Goal: Obtain resource: Download file/media

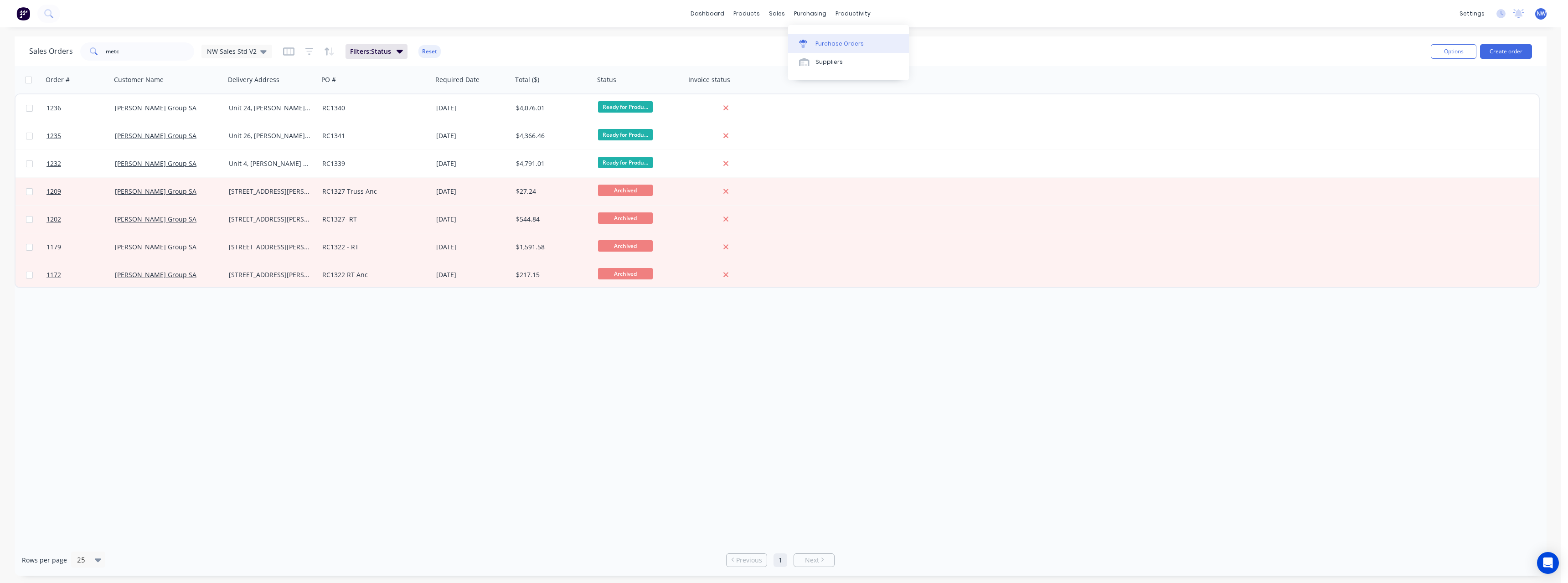
click at [848, 44] on div "Purchase Orders" at bounding box center [840, 44] width 48 height 8
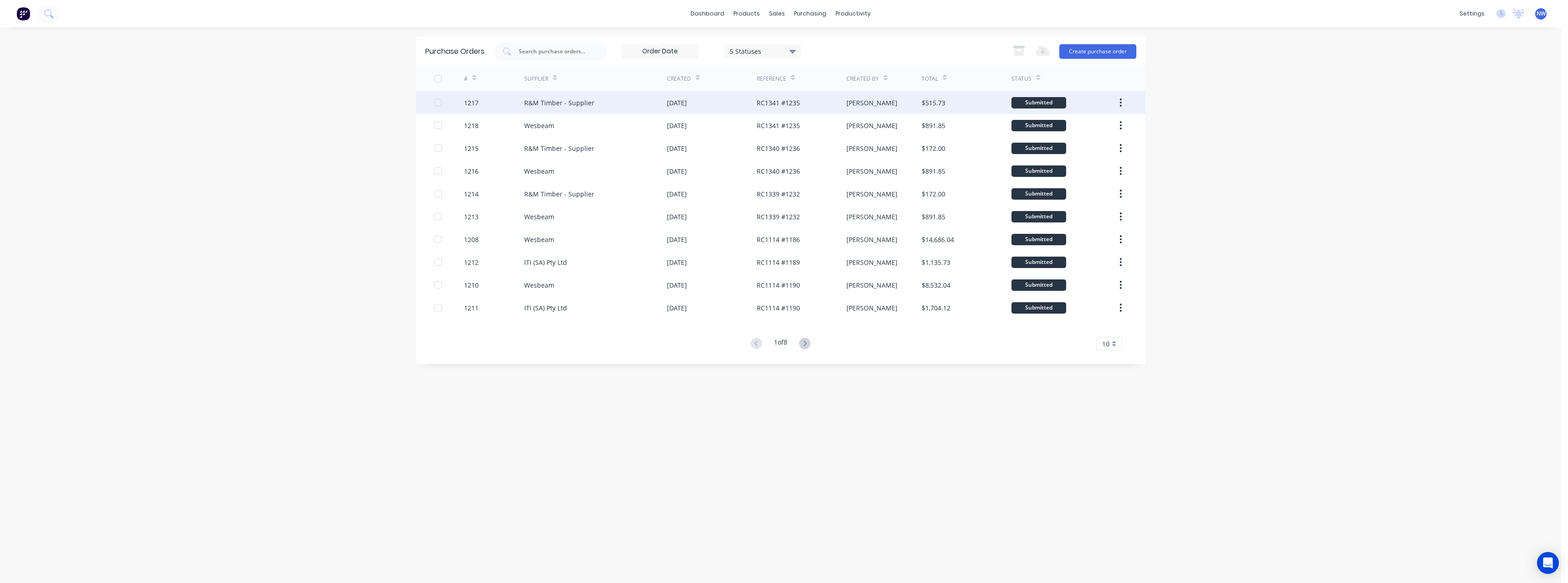
click at [603, 104] on div "R&M Timber - Supplier" at bounding box center [595, 103] width 143 height 23
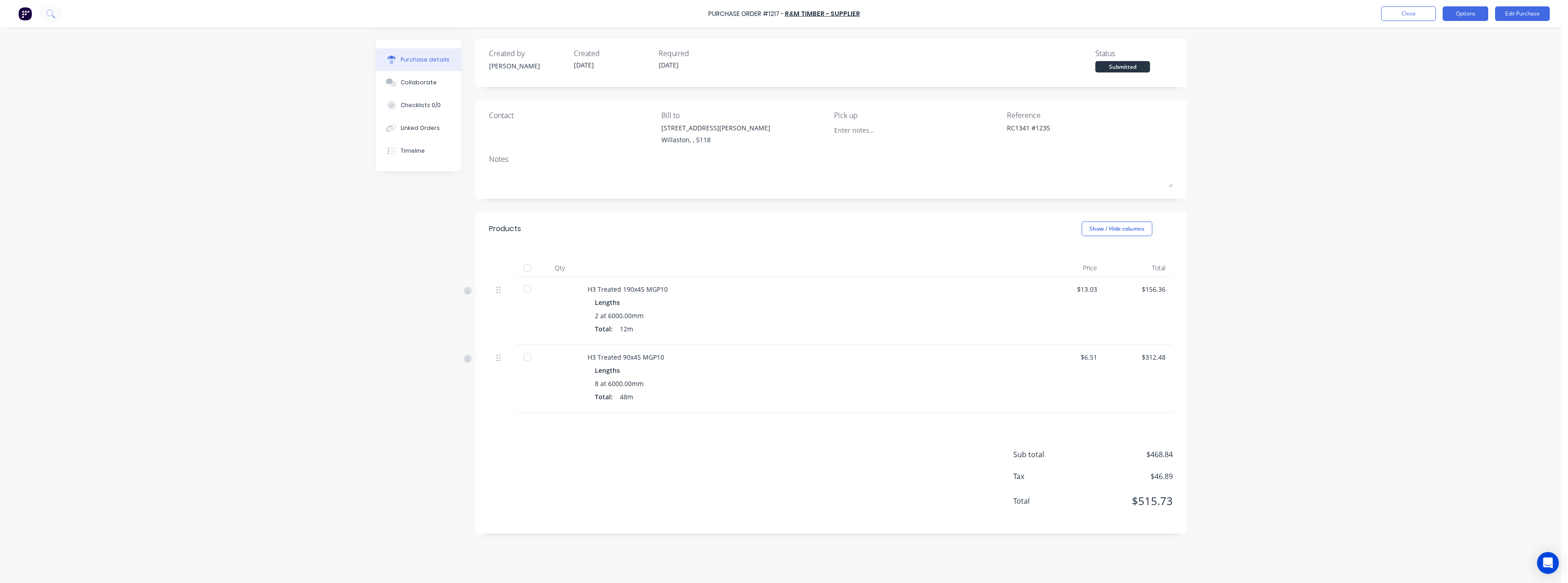
click at [1462, 16] on button "Options" at bounding box center [1465, 13] width 45 height 14
click at [1460, 39] on div "Print / Email" at bounding box center [1445, 36] width 70 height 13
click at [1451, 71] on div "Without pricing" at bounding box center [1445, 73] width 70 height 13
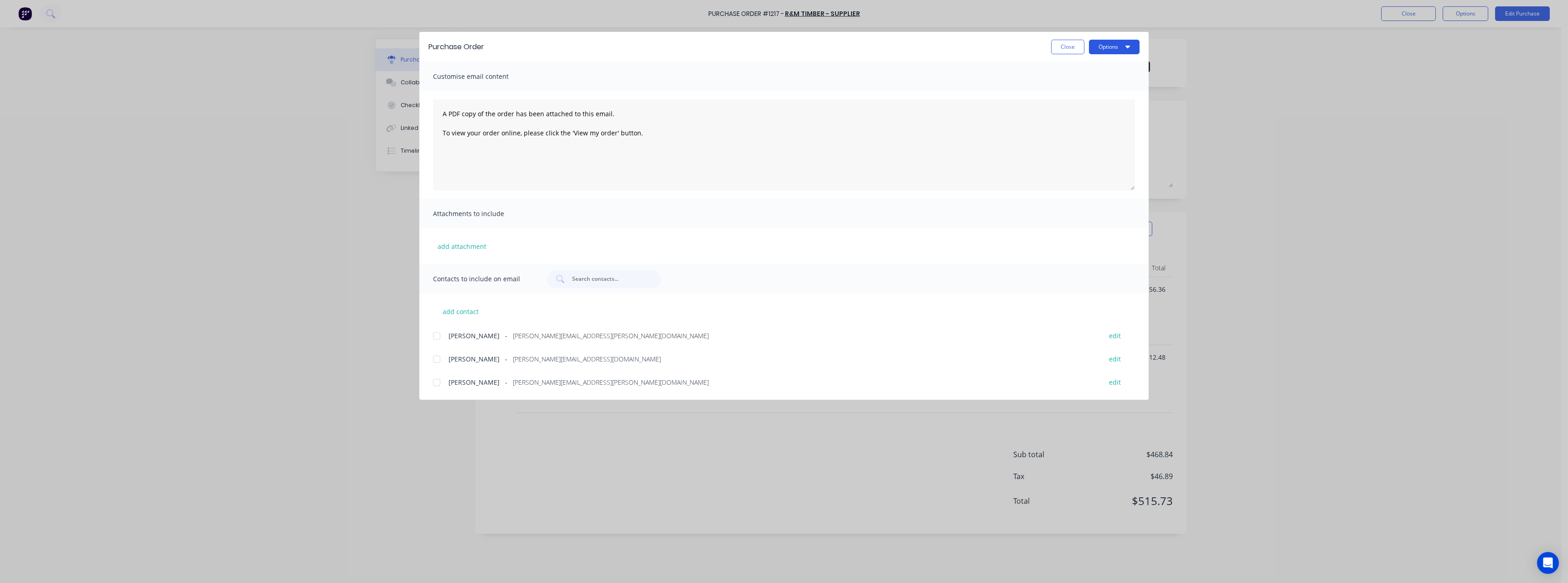
click at [1101, 47] on button "Options" at bounding box center [1114, 47] width 51 height 14
click at [1091, 90] on div "Print" at bounding box center [1095, 88] width 70 height 13
click at [1059, 46] on button "Close" at bounding box center [1067, 47] width 33 height 14
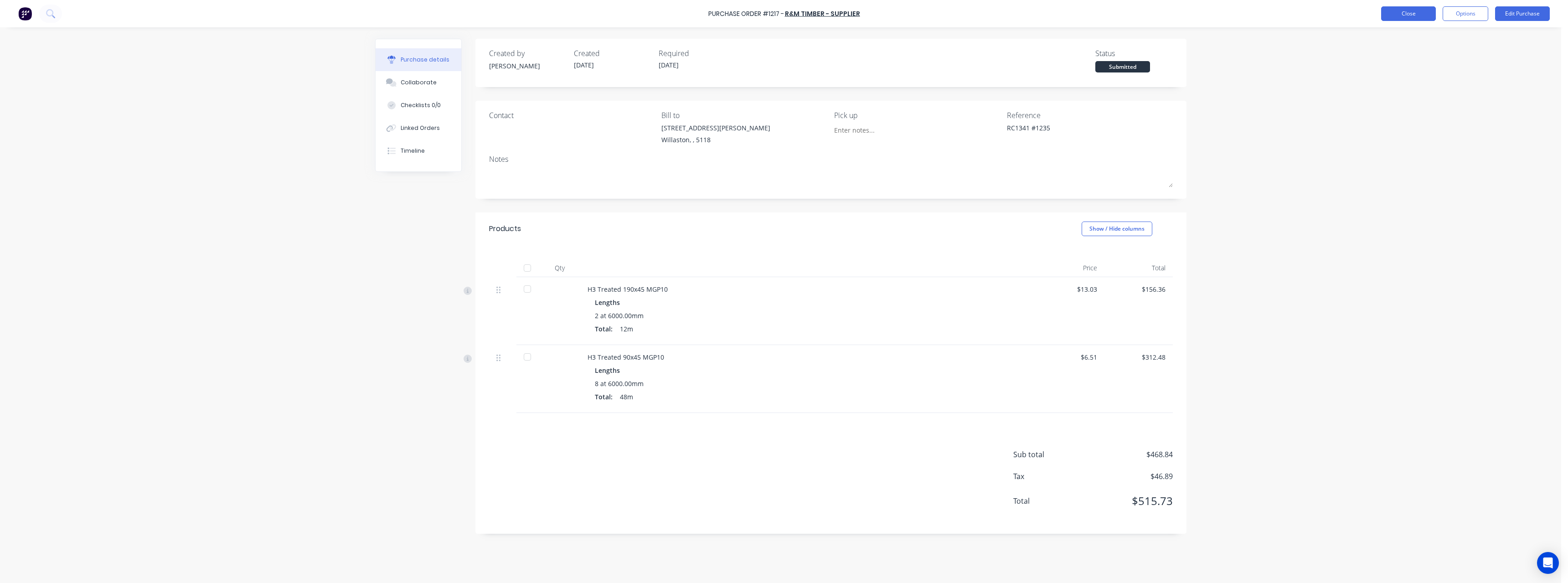
click at [1421, 11] on button "Close" at bounding box center [1409, 13] width 55 height 14
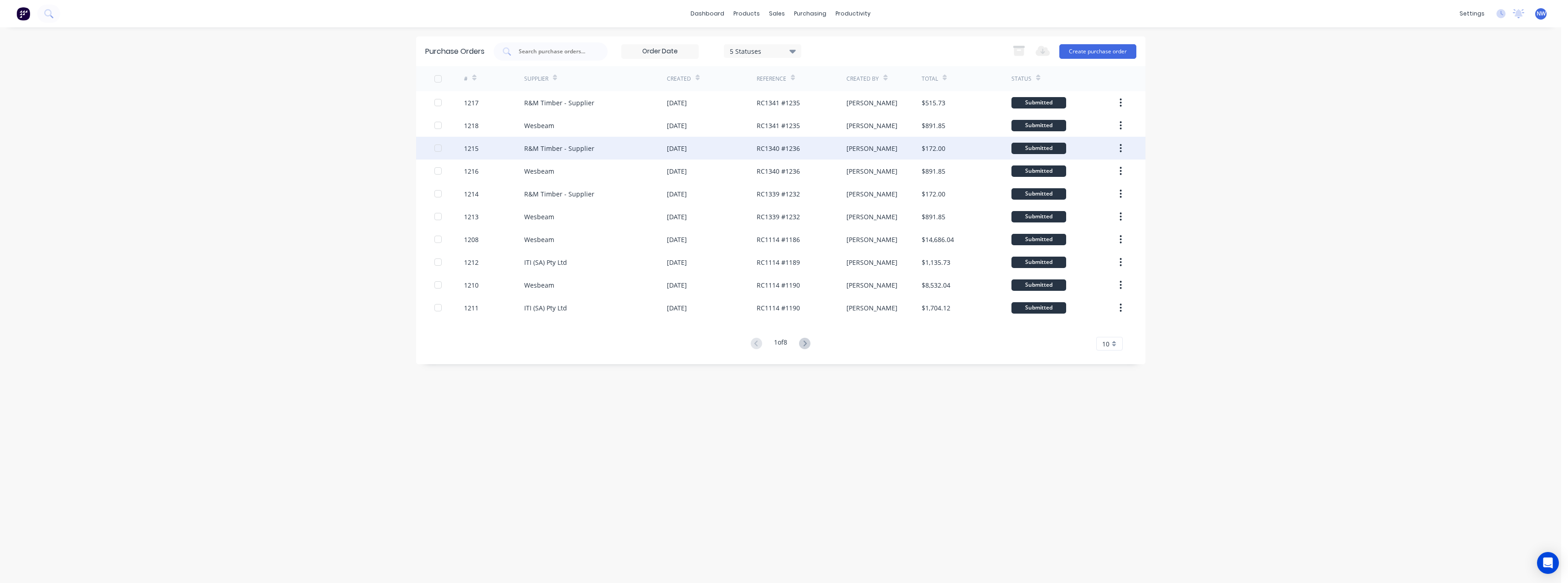
click at [632, 148] on div "R&M Timber - Supplier" at bounding box center [595, 148] width 143 height 23
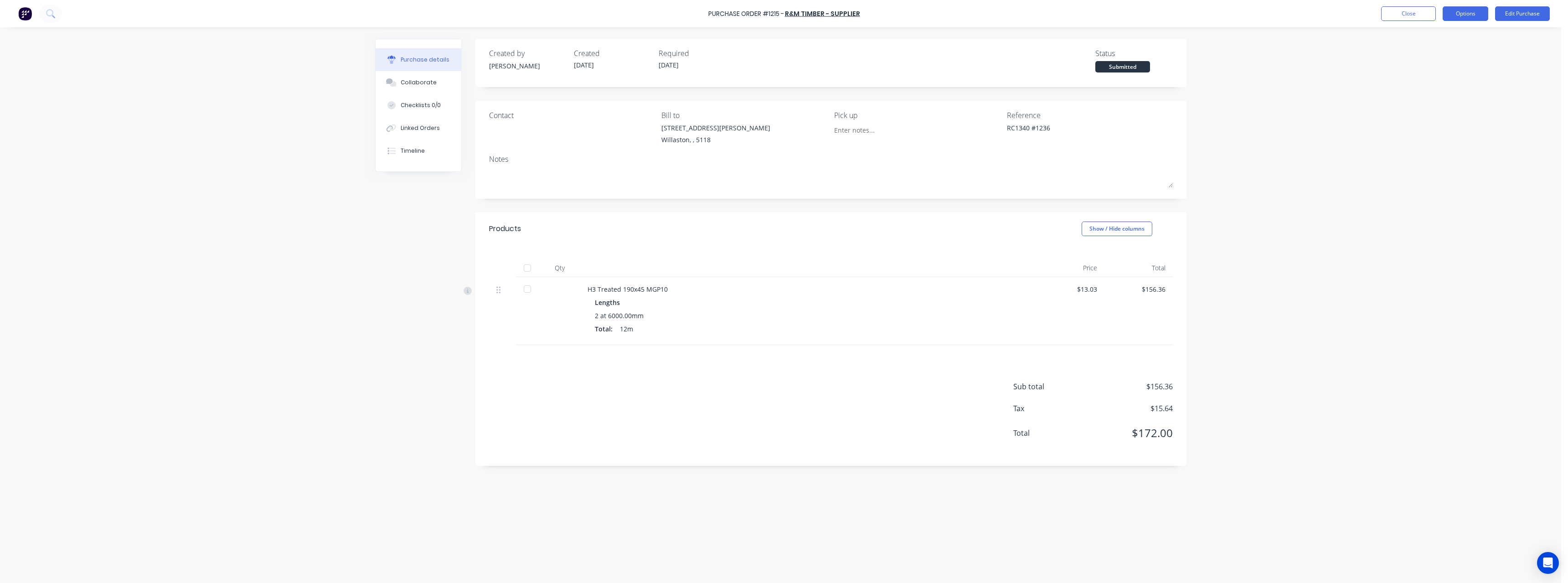
click at [1458, 11] on button "Options" at bounding box center [1465, 13] width 45 height 14
click at [1441, 39] on div "Print / Email" at bounding box center [1445, 36] width 70 height 13
click at [1446, 67] on div "Without pricing" at bounding box center [1445, 73] width 70 height 13
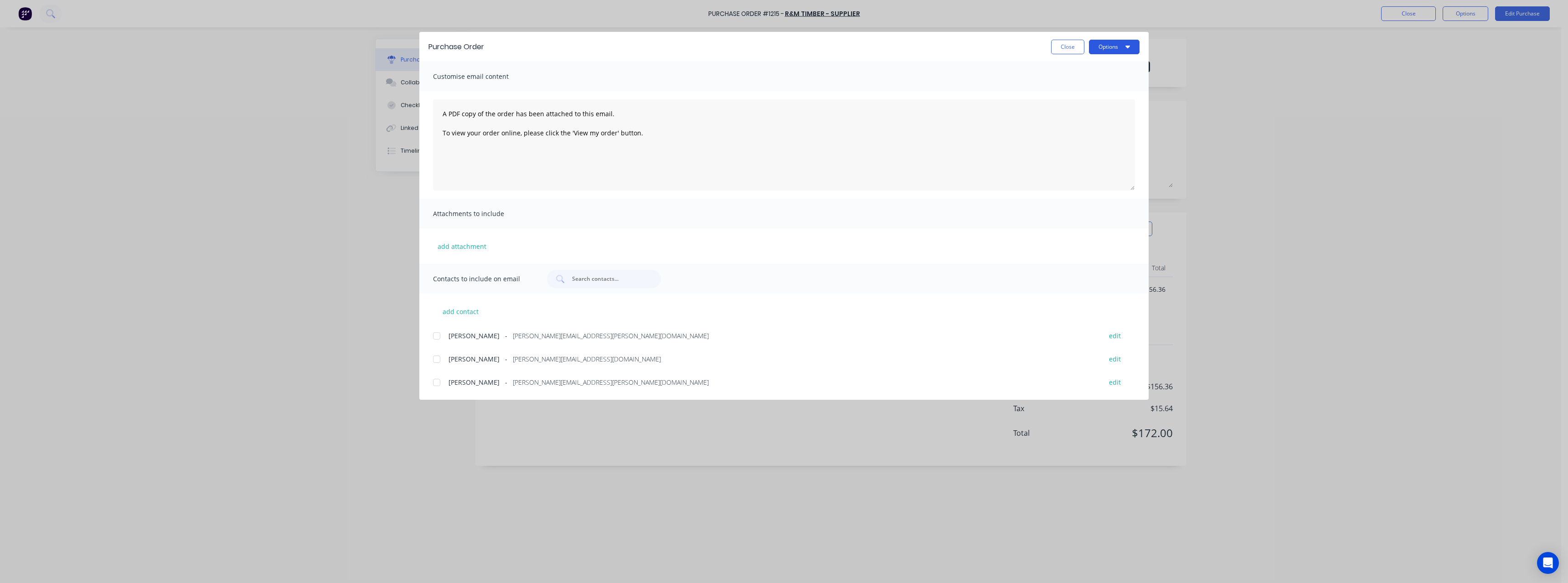
click at [1110, 45] on button "Options" at bounding box center [1114, 47] width 51 height 14
click at [1097, 86] on div "Print" at bounding box center [1095, 88] width 70 height 13
click at [1055, 47] on button "Close" at bounding box center [1067, 47] width 33 height 14
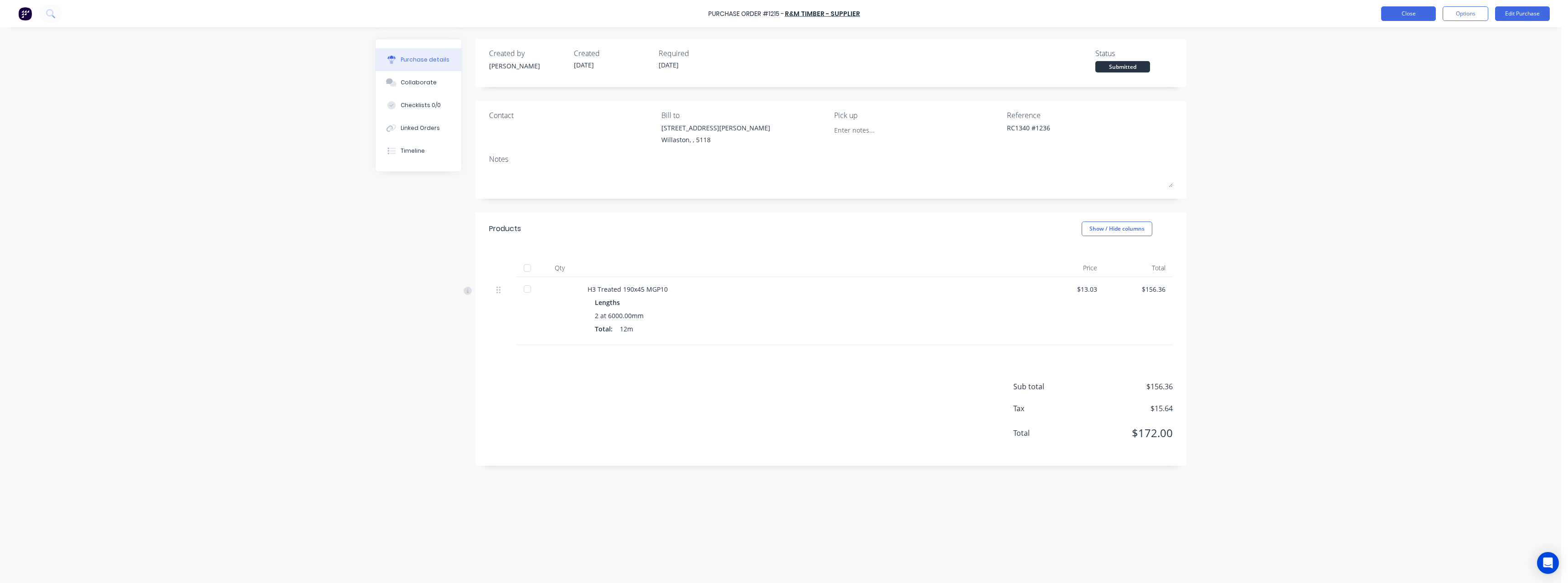
click at [1383, 11] on button "Close" at bounding box center [1409, 13] width 55 height 14
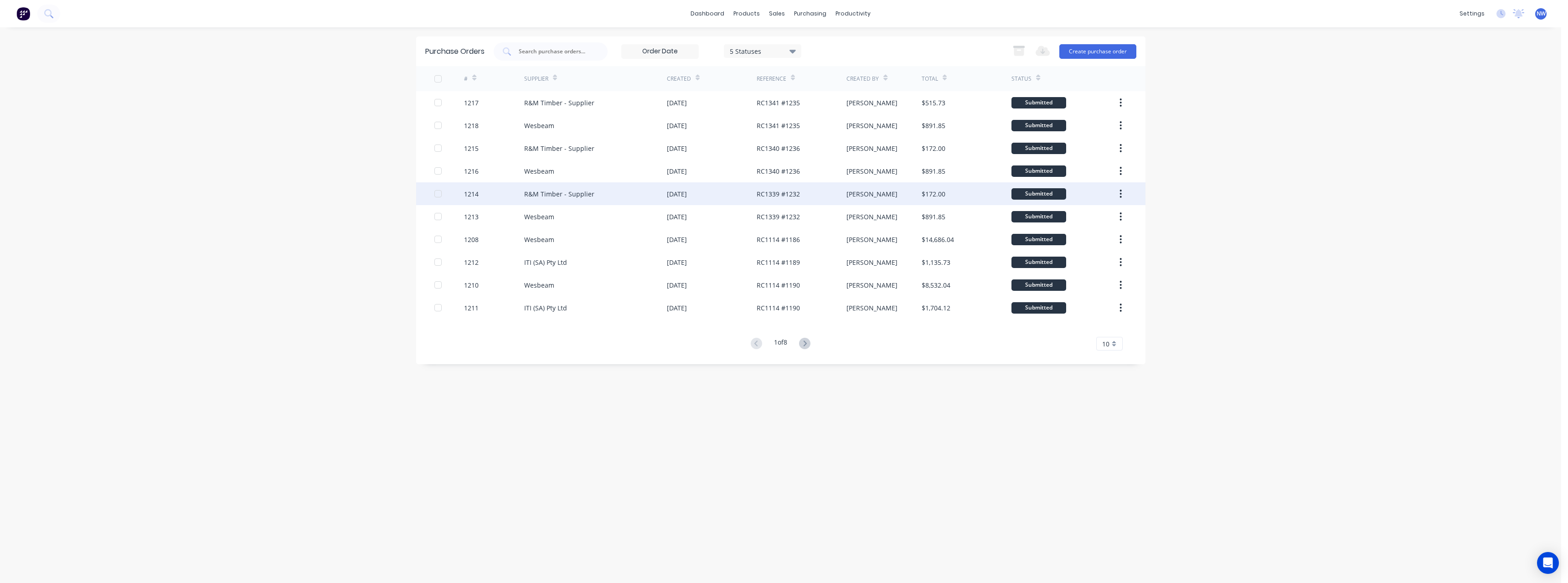
click at [588, 194] on div "R&M Timber - Supplier" at bounding box center [559, 194] width 70 height 10
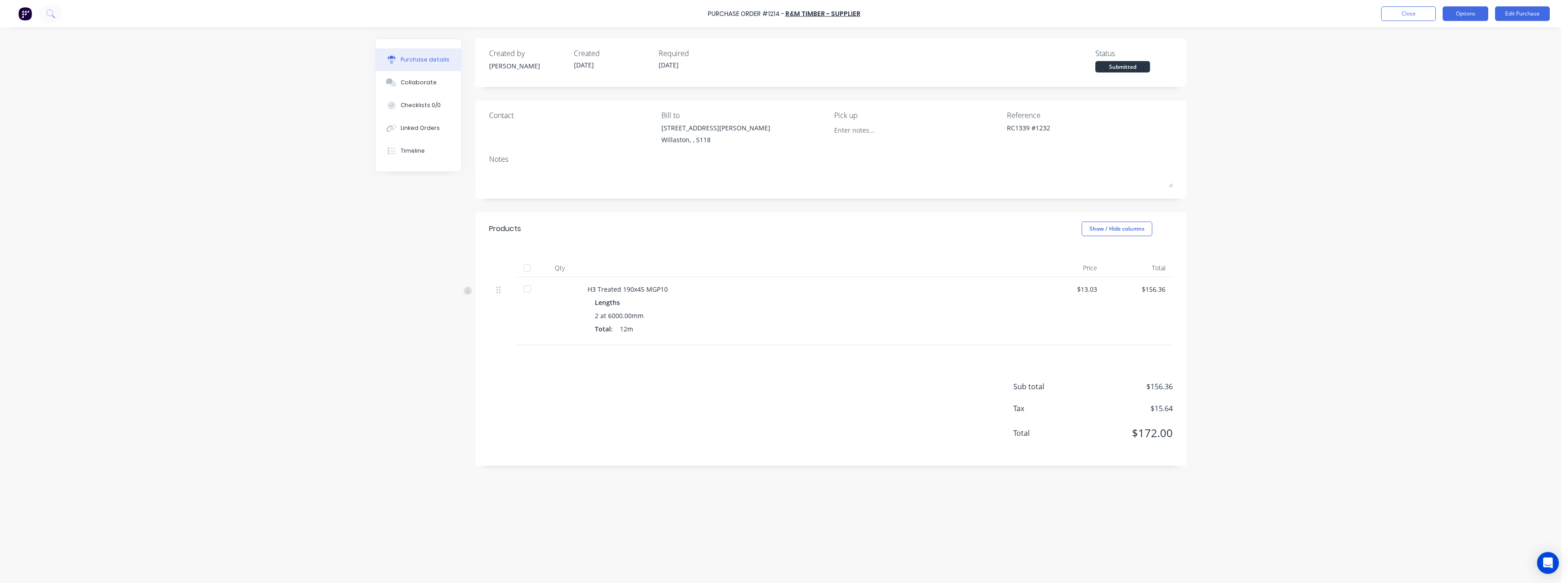
click at [1461, 13] on button "Options" at bounding box center [1465, 13] width 45 height 14
click at [1447, 38] on div "Print / Email" at bounding box center [1445, 36] width 70 height 13
click at [1441, 76] on div "Without pricing" at bounding box center [1445, 73] width 70 height 13
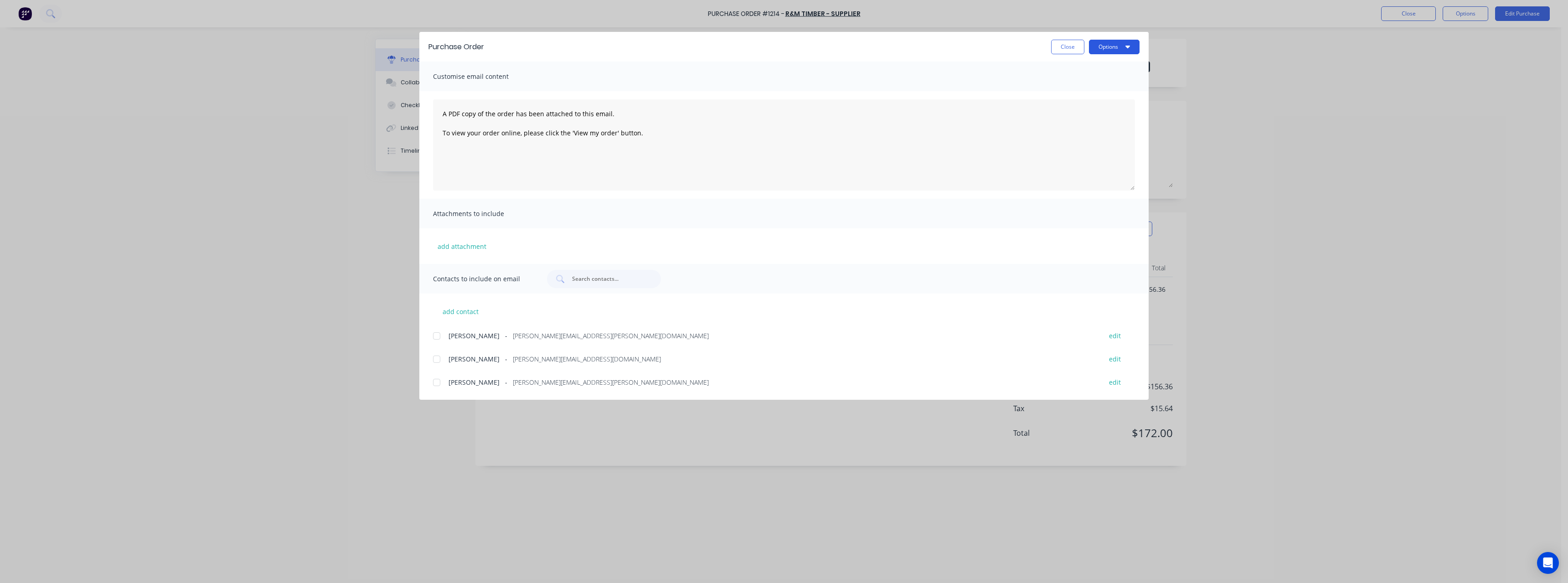
click at [1106, 47] on button "Options" at bounding box center [1114, 47] width 51 height 14
click at [1096, 84] on div "Print" at bounding box center [1095, 88] width 70 height 13
click at [183, 152] on div "Purchase Order Close Options Customise email content A PDF copy of the order ha…" at bounding box center [784, 292] width 1568 height 583
drag, startPoint x: 1061, startPoint y: 47, endPoint x: 1118, endPoint y: 49, distance: 57.0
click at [1061, 47] on button "Close" at bounding box center [1067, 47] width 33 height 14
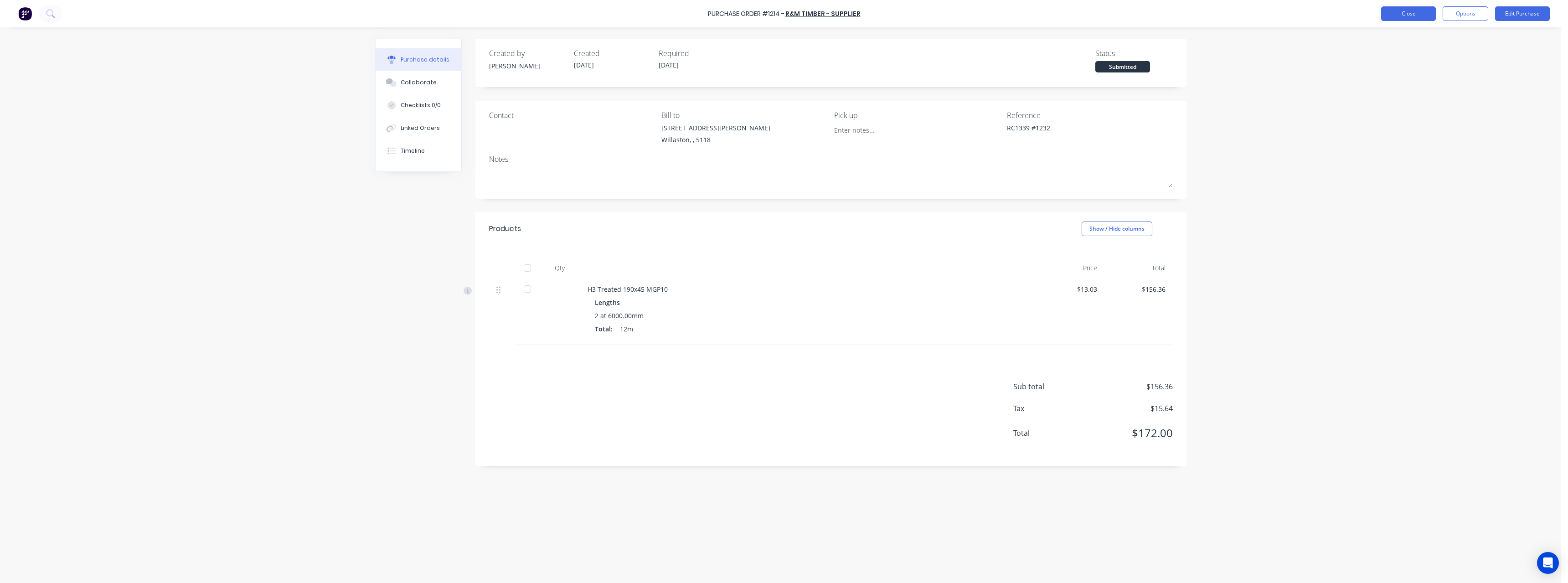
click at [1388, 17] on button "Close" at bounding box center [1409, 13] width 55 height 14
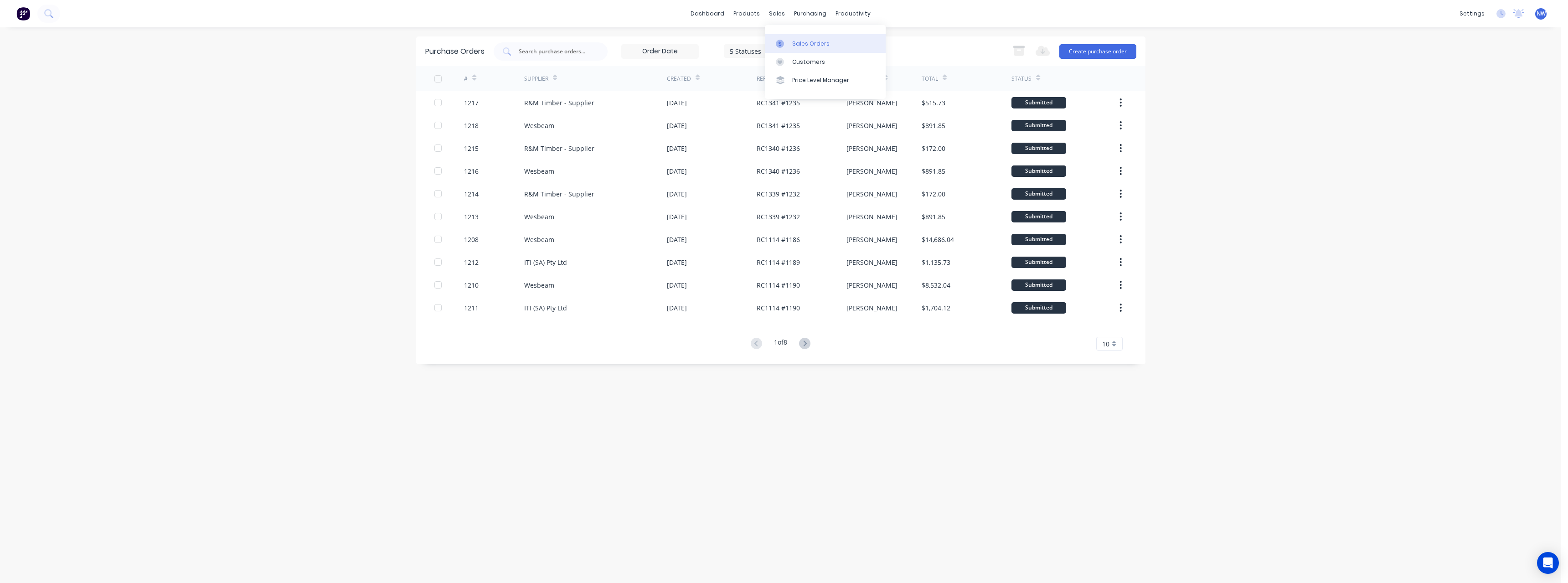
click at [809, 46] on div "Sales Orders" at bounding box center [811, 44] width 37 height 8
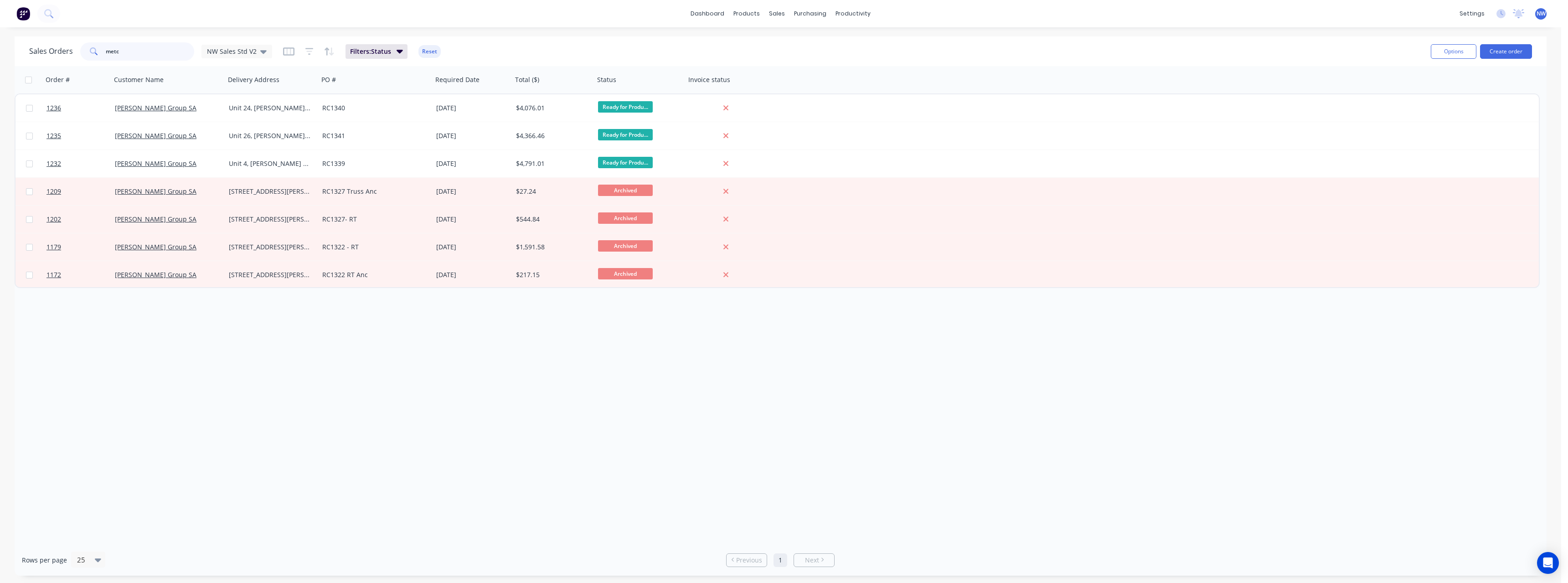
drag, startPoint x: 134, startPoint y: 53, endPoint x: 76, endPoint y: 56, distance: 58.1
click at [76, 56] on div "Sales Orders metc NW Sales Std V2" at bounding box center [150, 52] width 243 height 19
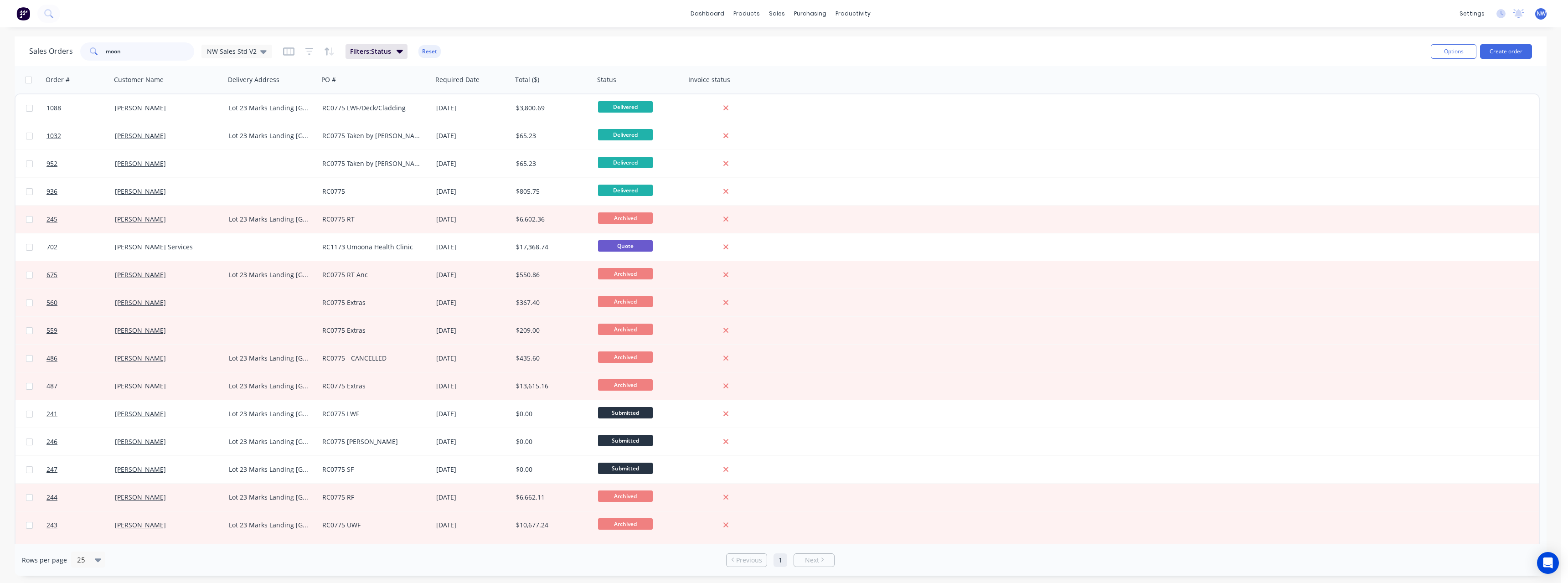
type input "moon"
